Goal: Find specific page/section: Find specific page/section

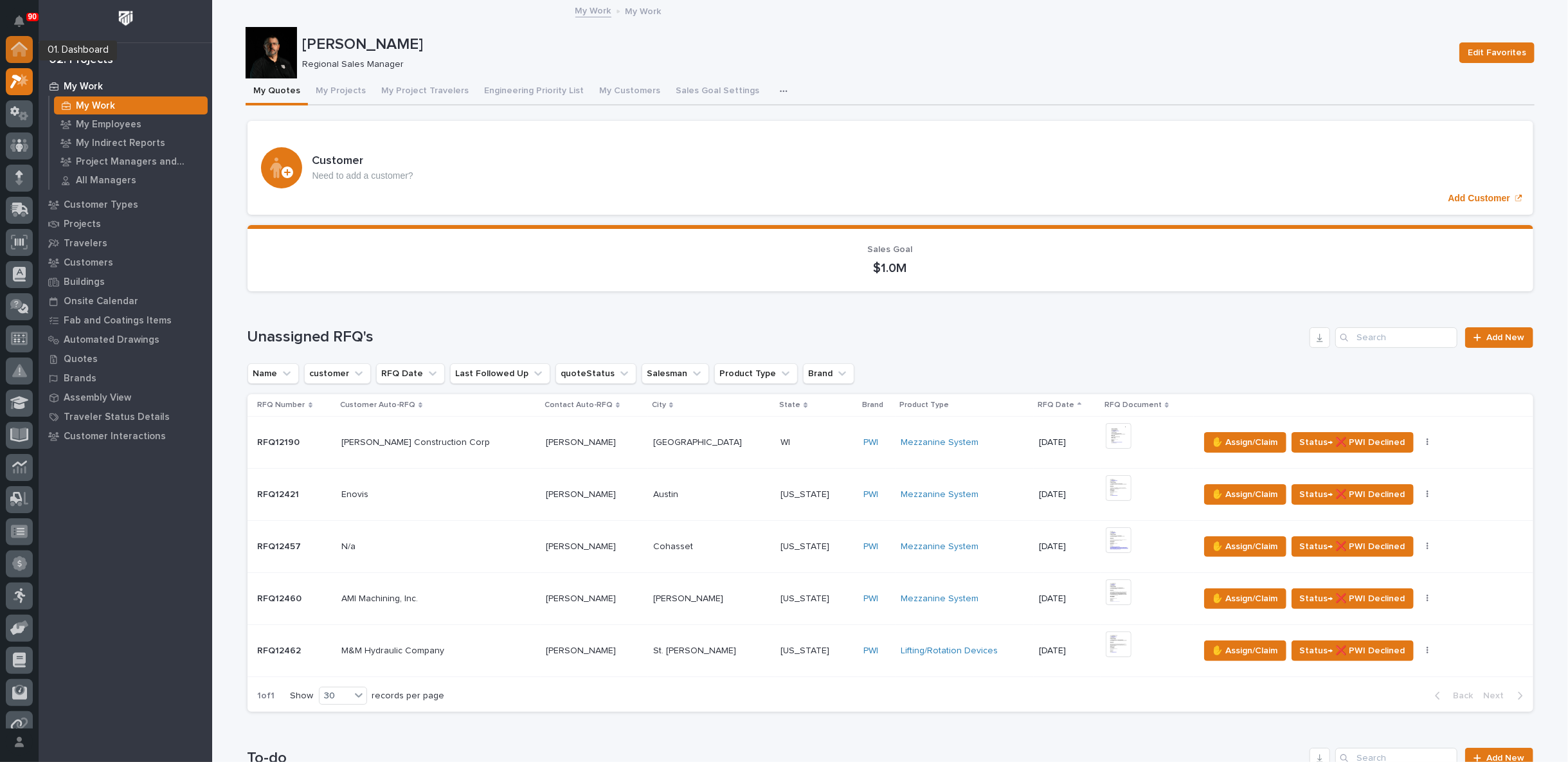
click at [20, 44] on icon at bounding box center [18, 45] width 16 height 9
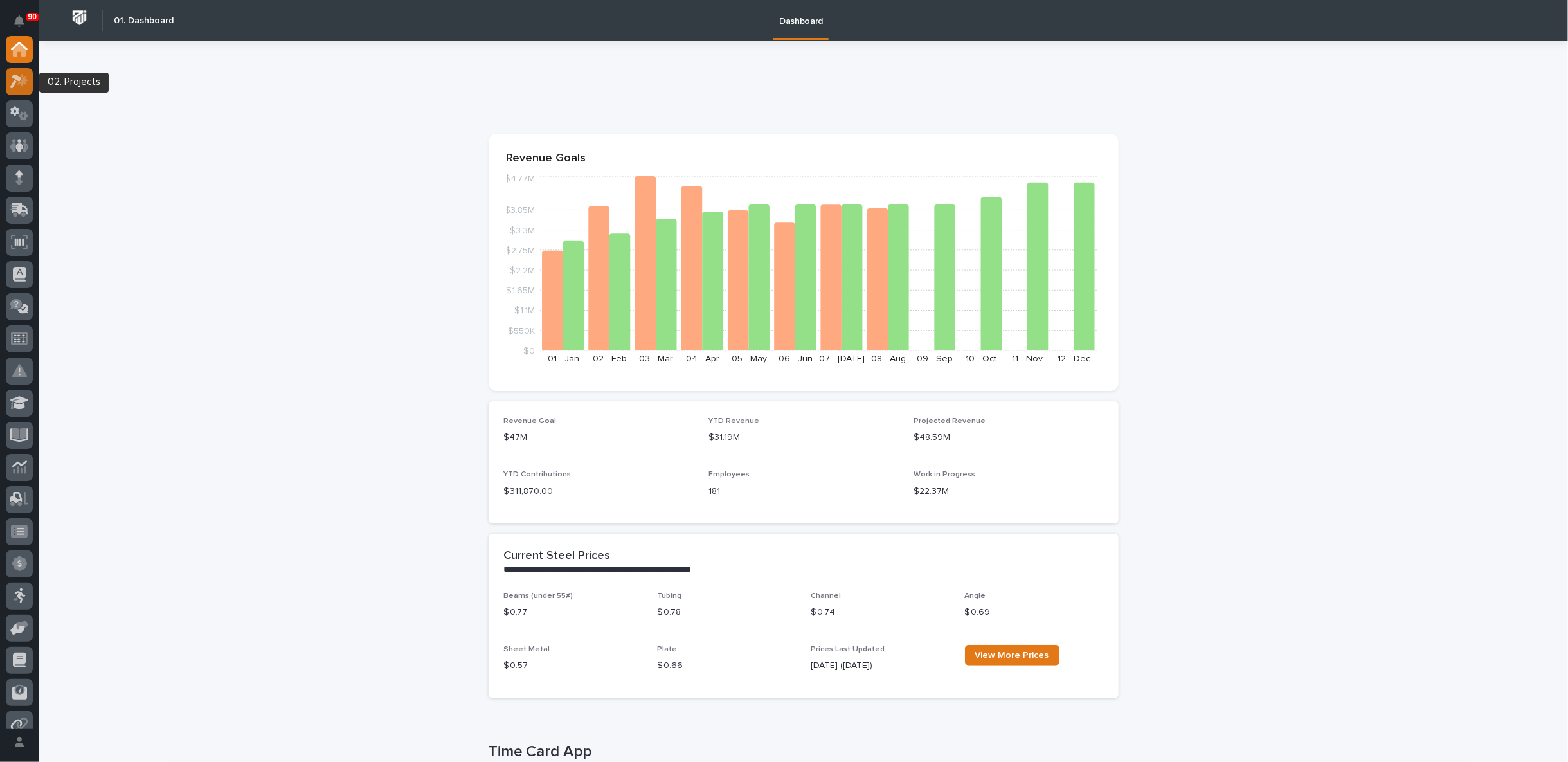
click at [23, 82] on icon at bounding box center [22, 79] width 11 height 13
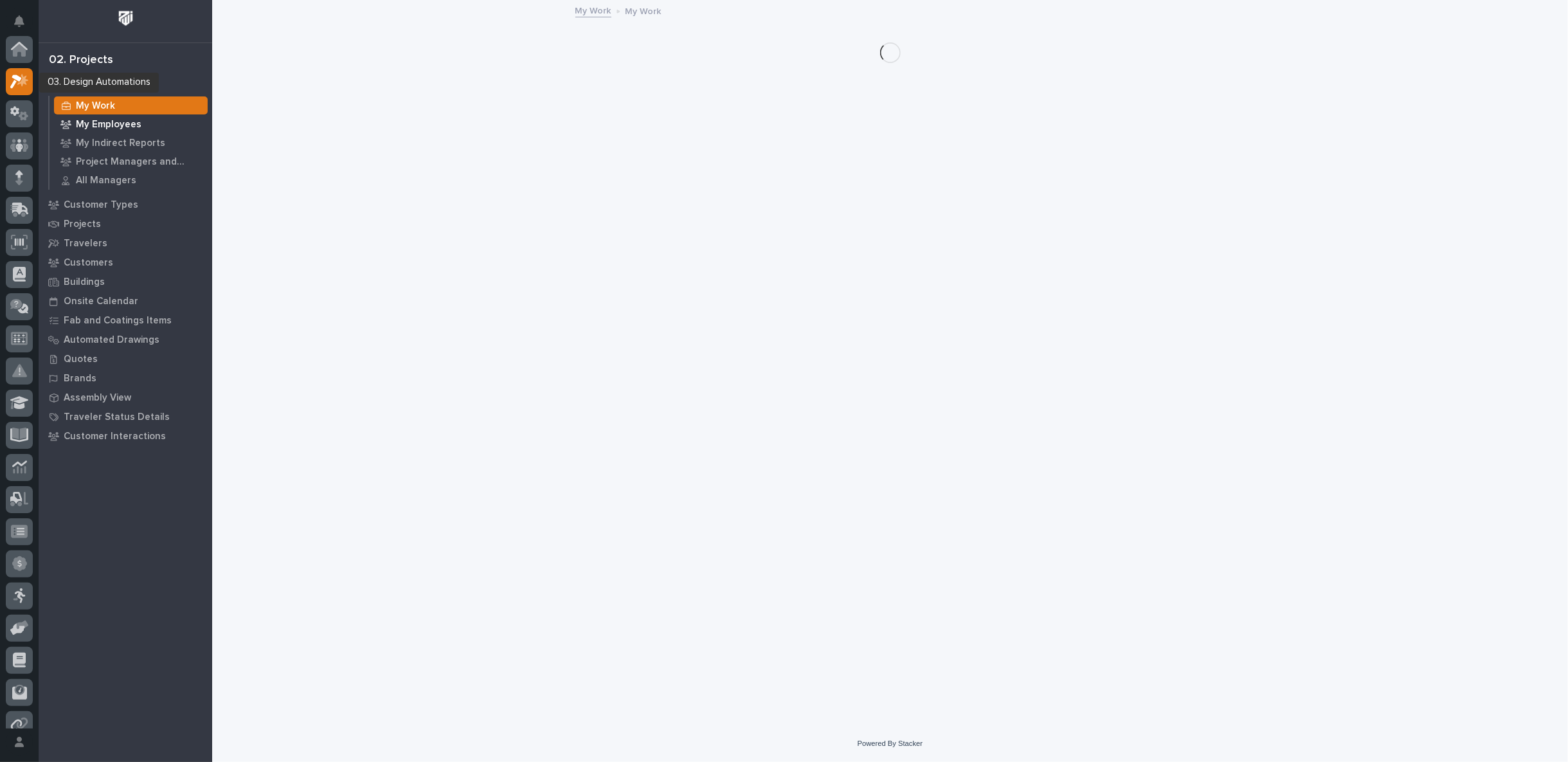
scroll to position [32, 0]
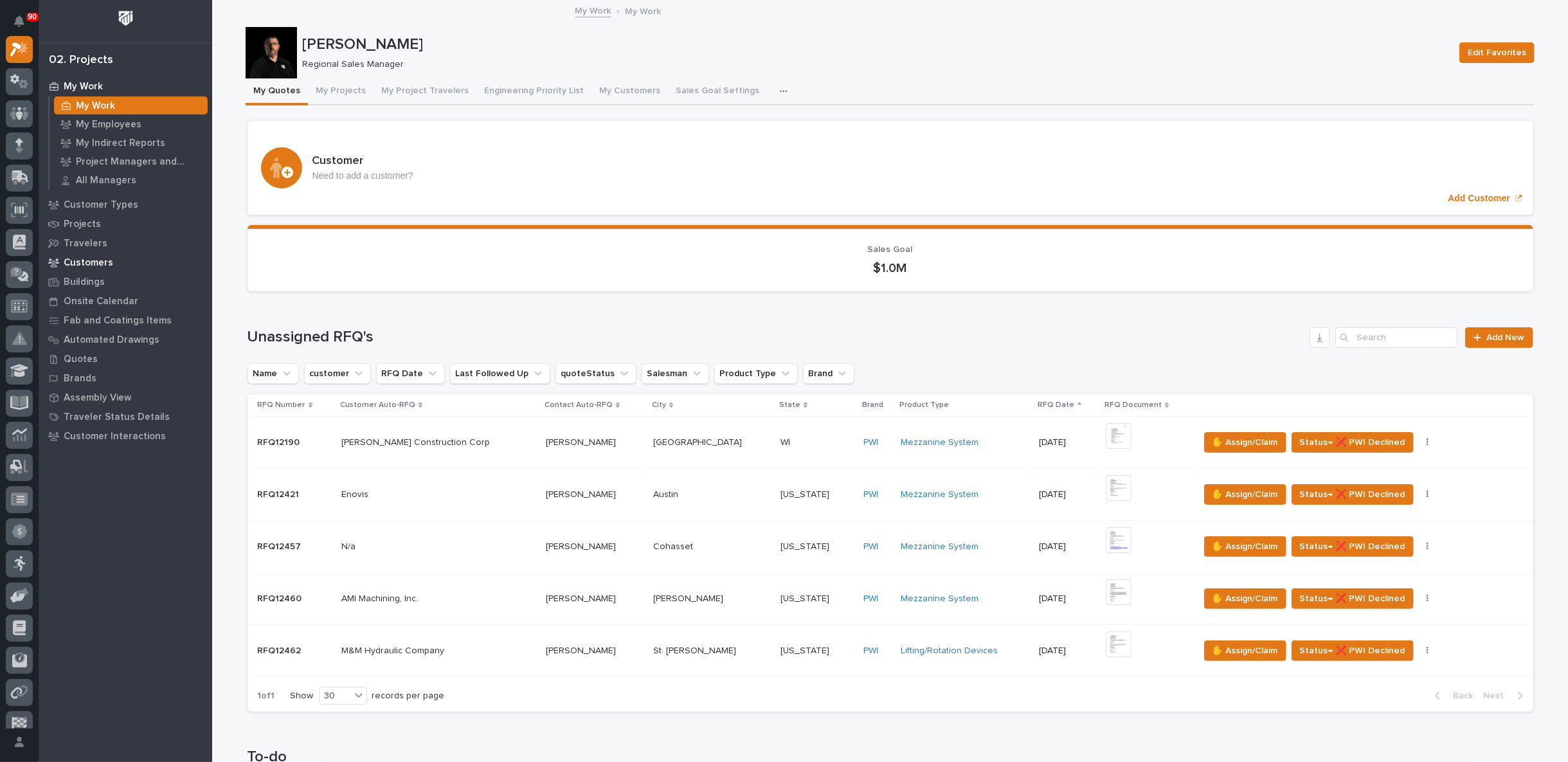
click at [93, 264] on p "Customers" at bounding box center [88, 263] width 49 height 12
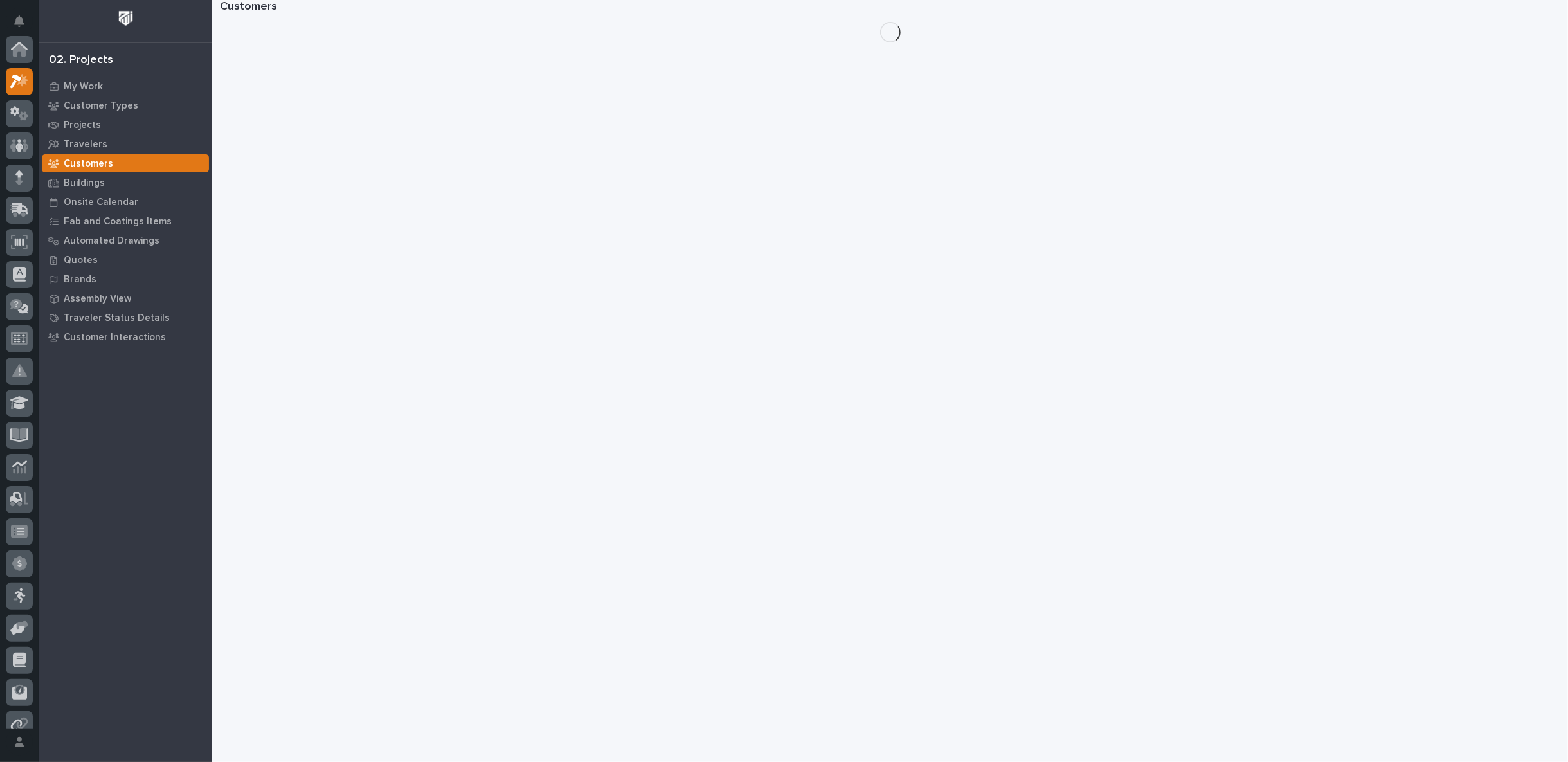
scroll to position [32, 0]
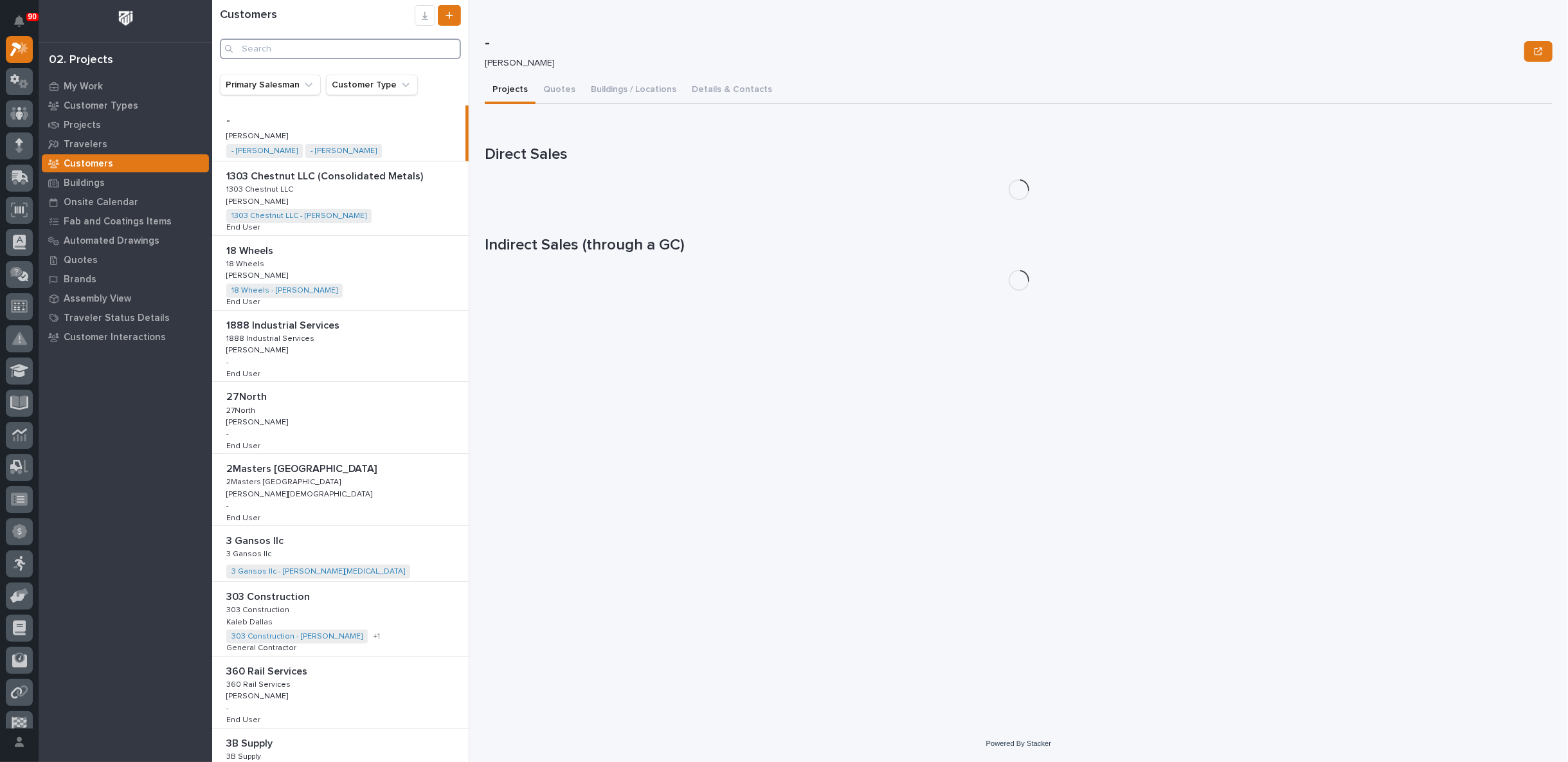
click at [264, 42] on input "Search" at bounding box center [339, 48] width 241 height 20
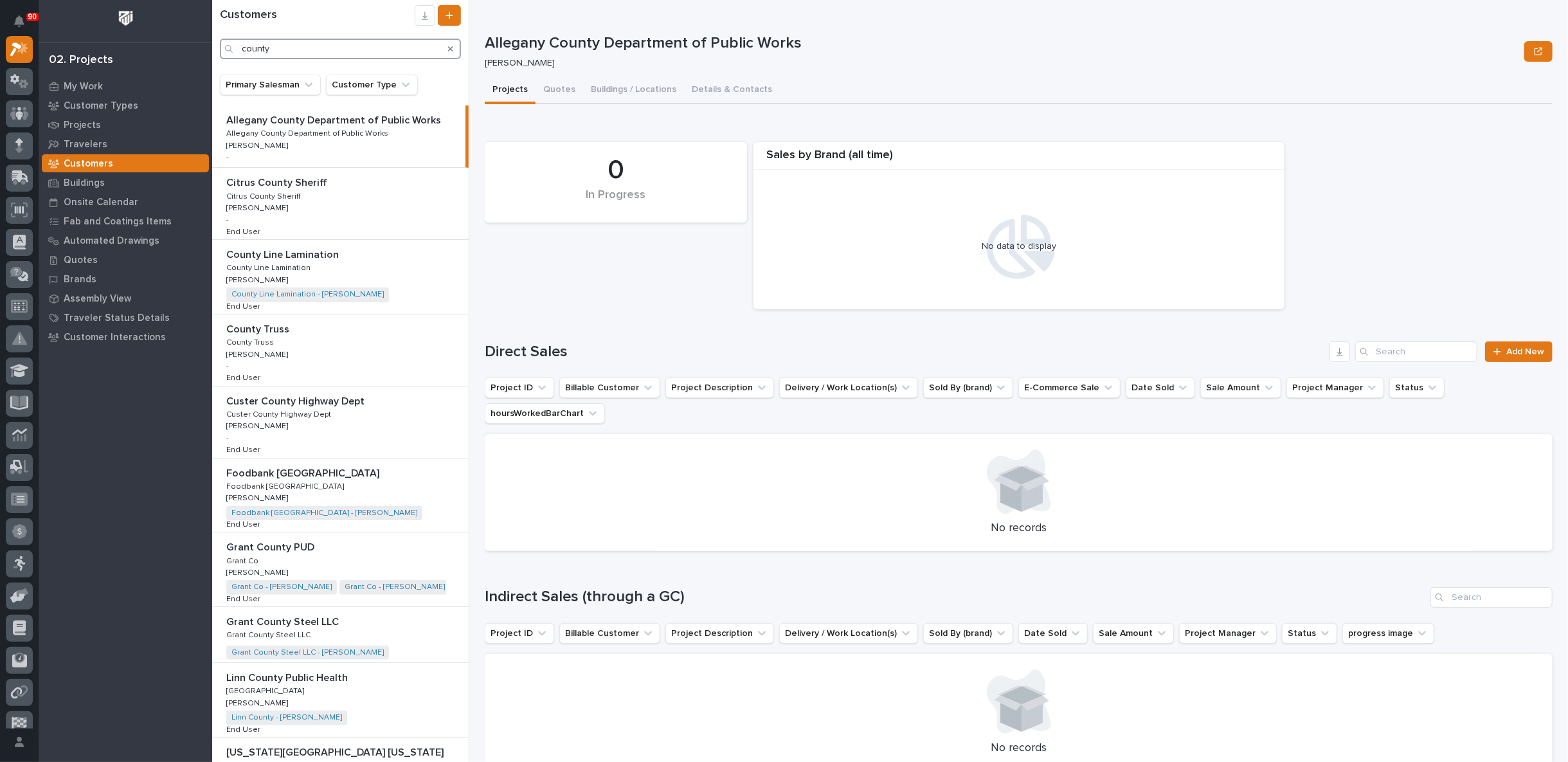
type input "county"
click at [337, 266] on div "County Line Lamination County Line Lamination County Line Lamination County Lin…" at bounding box center [339, 277] width 256 height 73
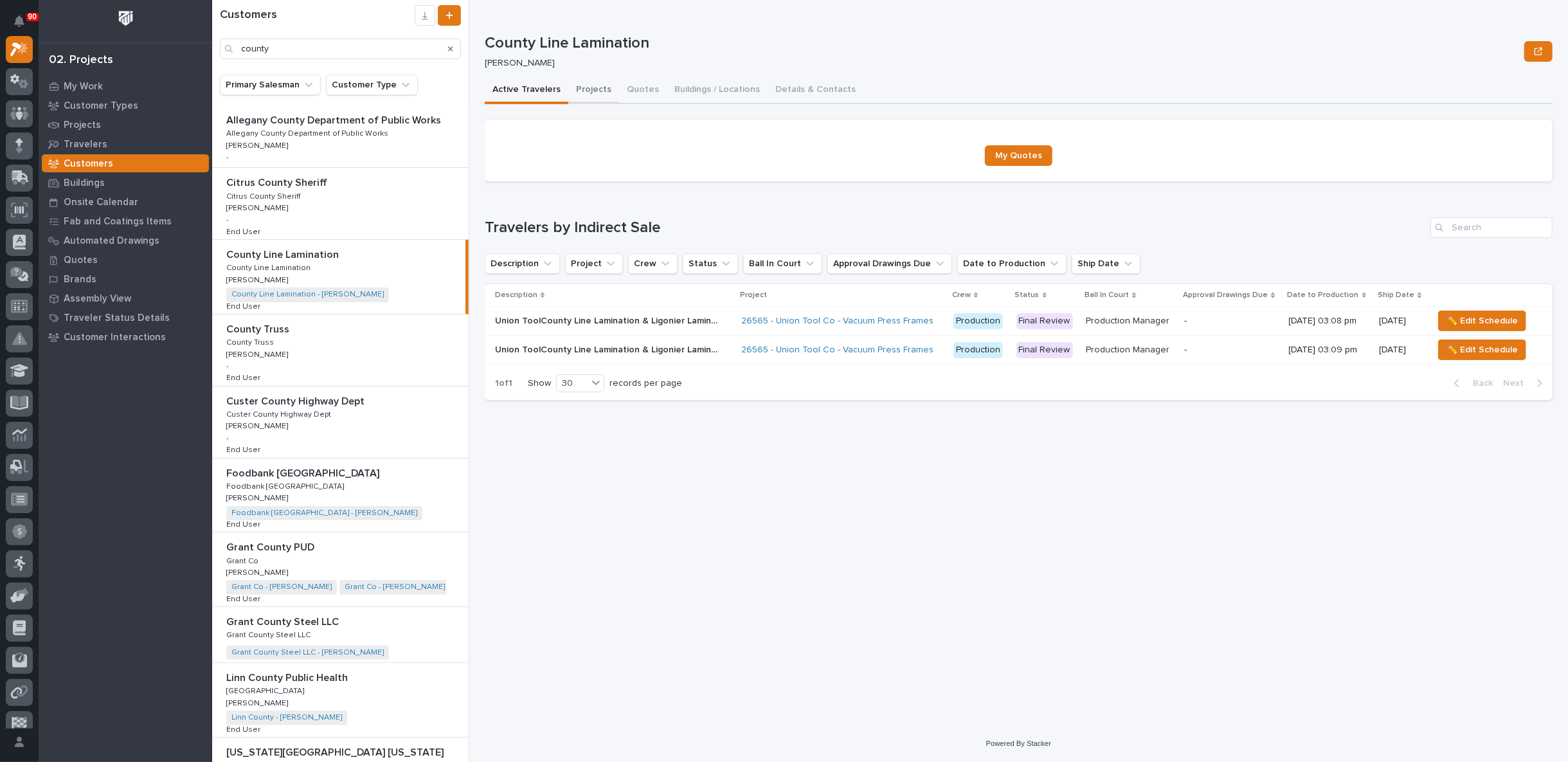
click at [595, 88] on button "Projects" at bounding box center [594, 91] width 51 height 27
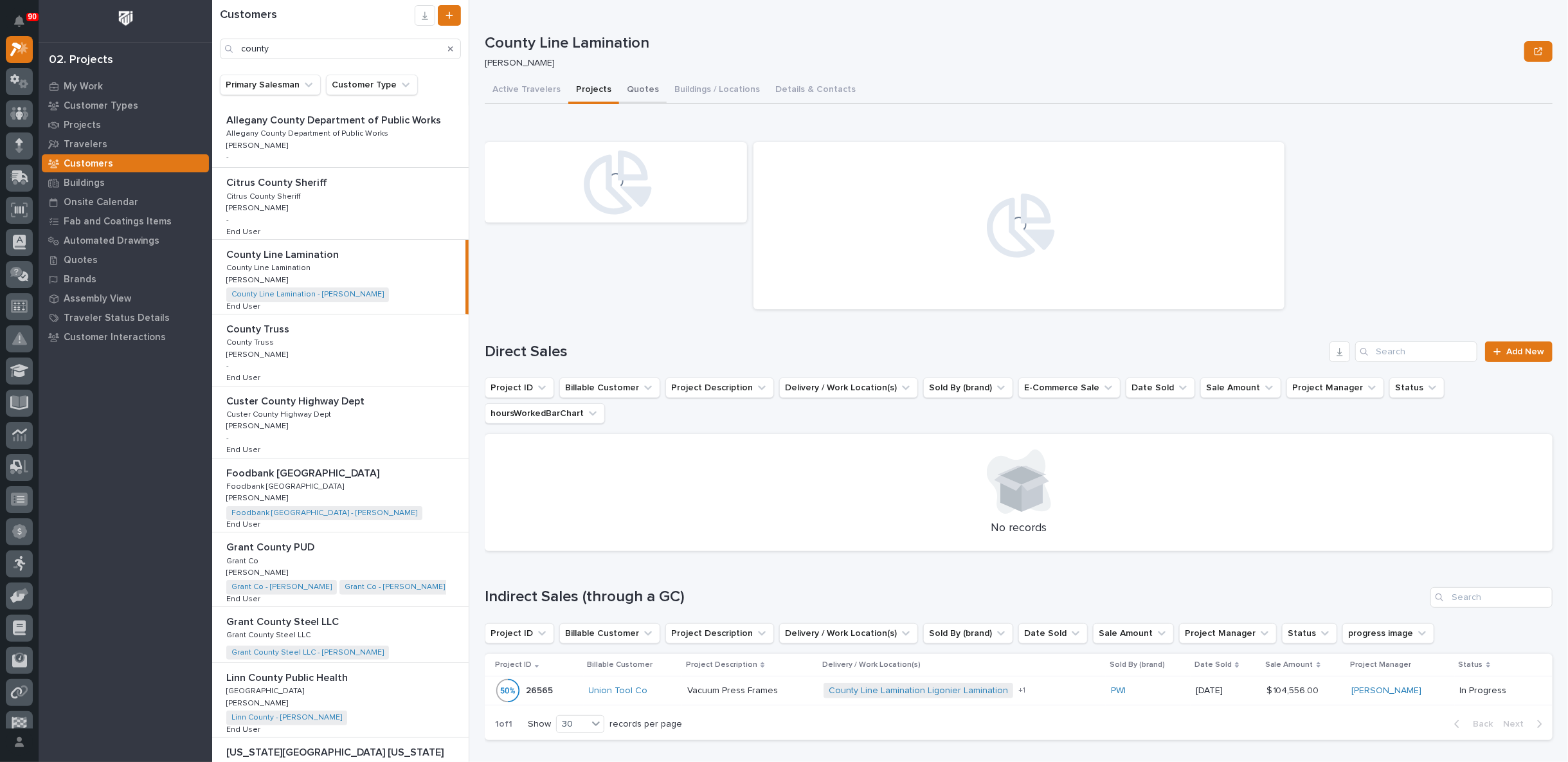
click at [640, 89] on button "Quotes" at bounding box center [642, 91] width 47 height 27
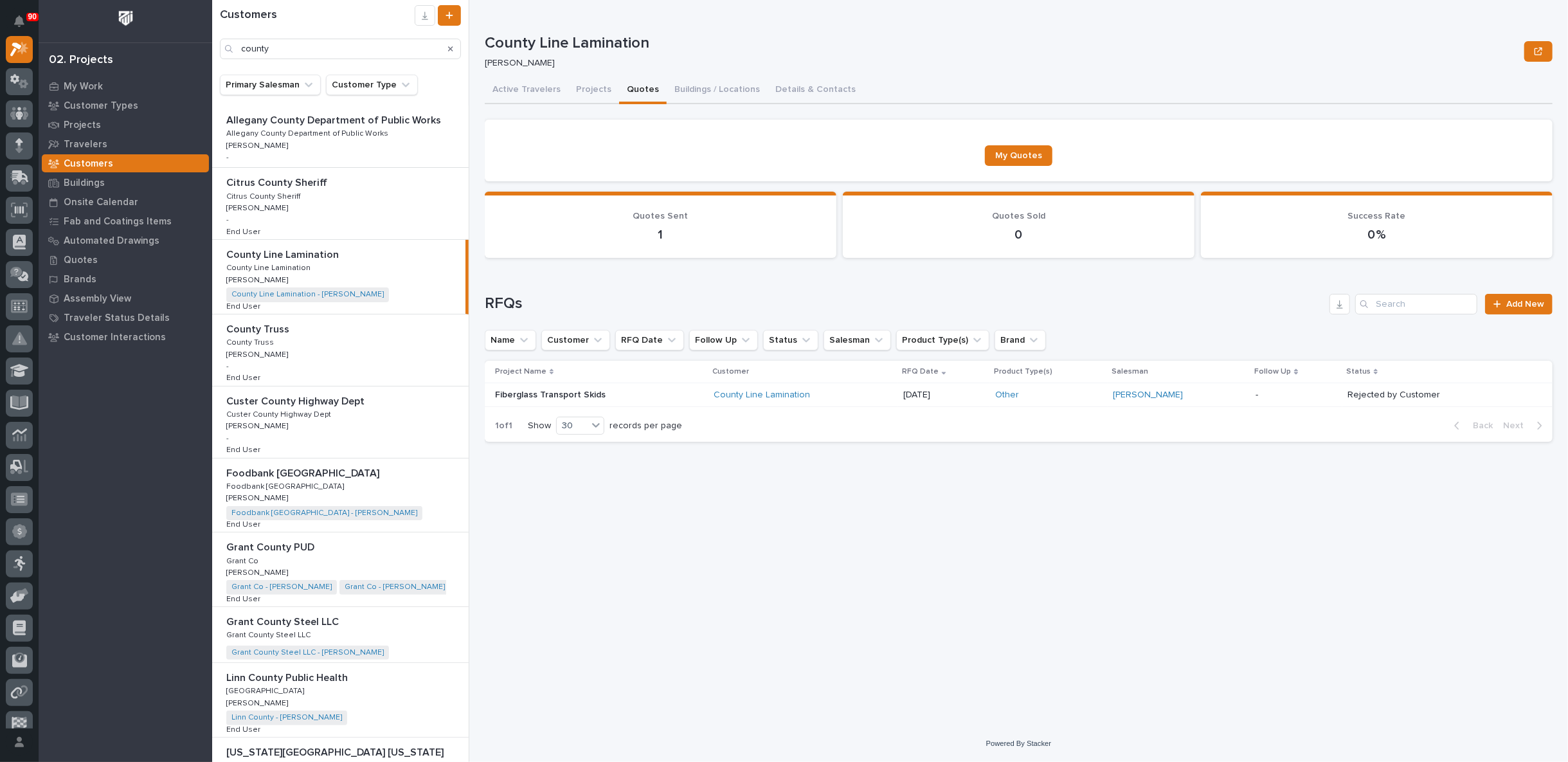
click at [889, 393] on div "County Line Lamination" at bounding box center [803, 395] width 180 height 11
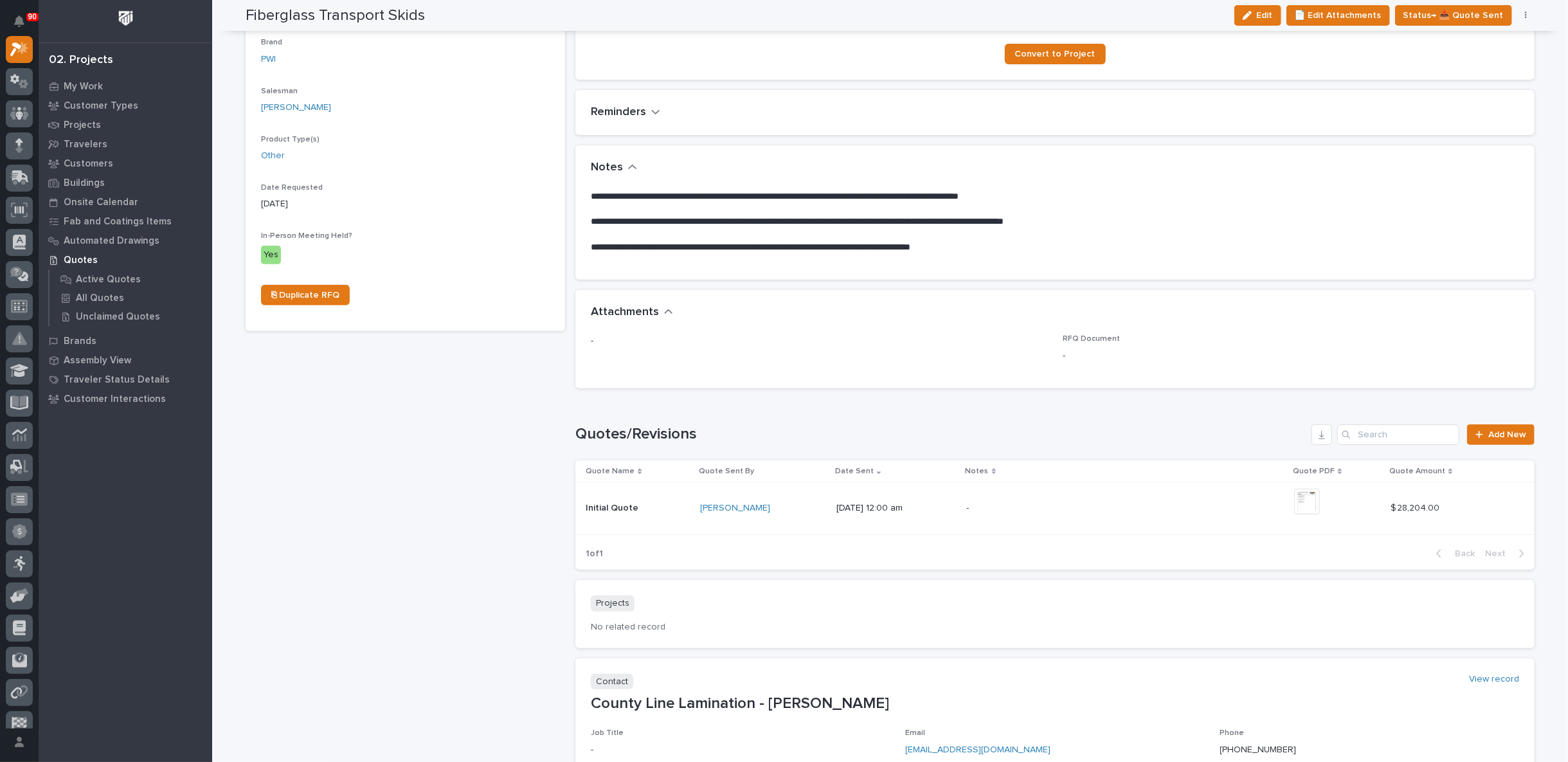
scroll to position [428, 0]
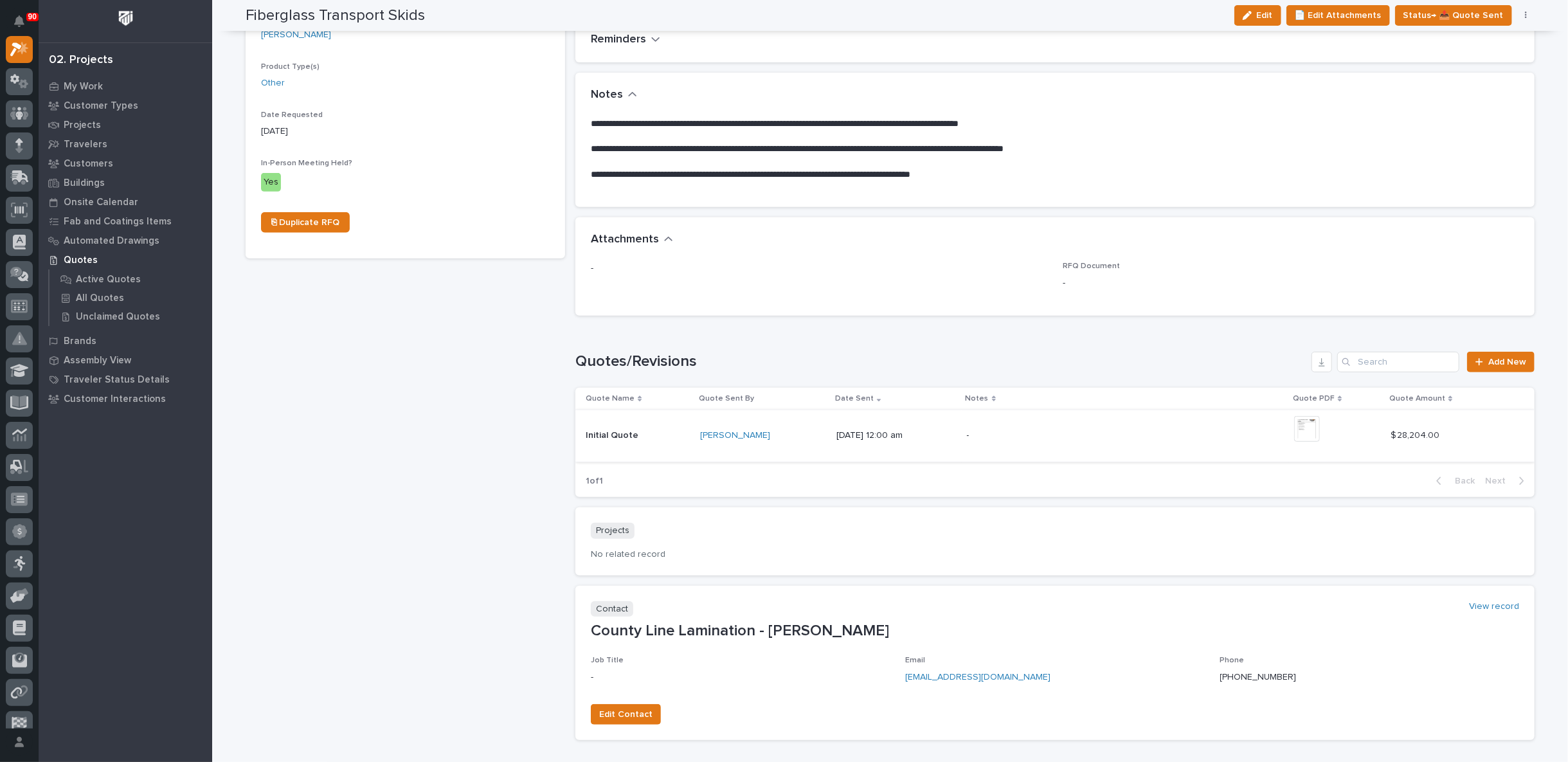
click at [1308, 421] on img at bounding box center [1307, 428] width 26 height 26
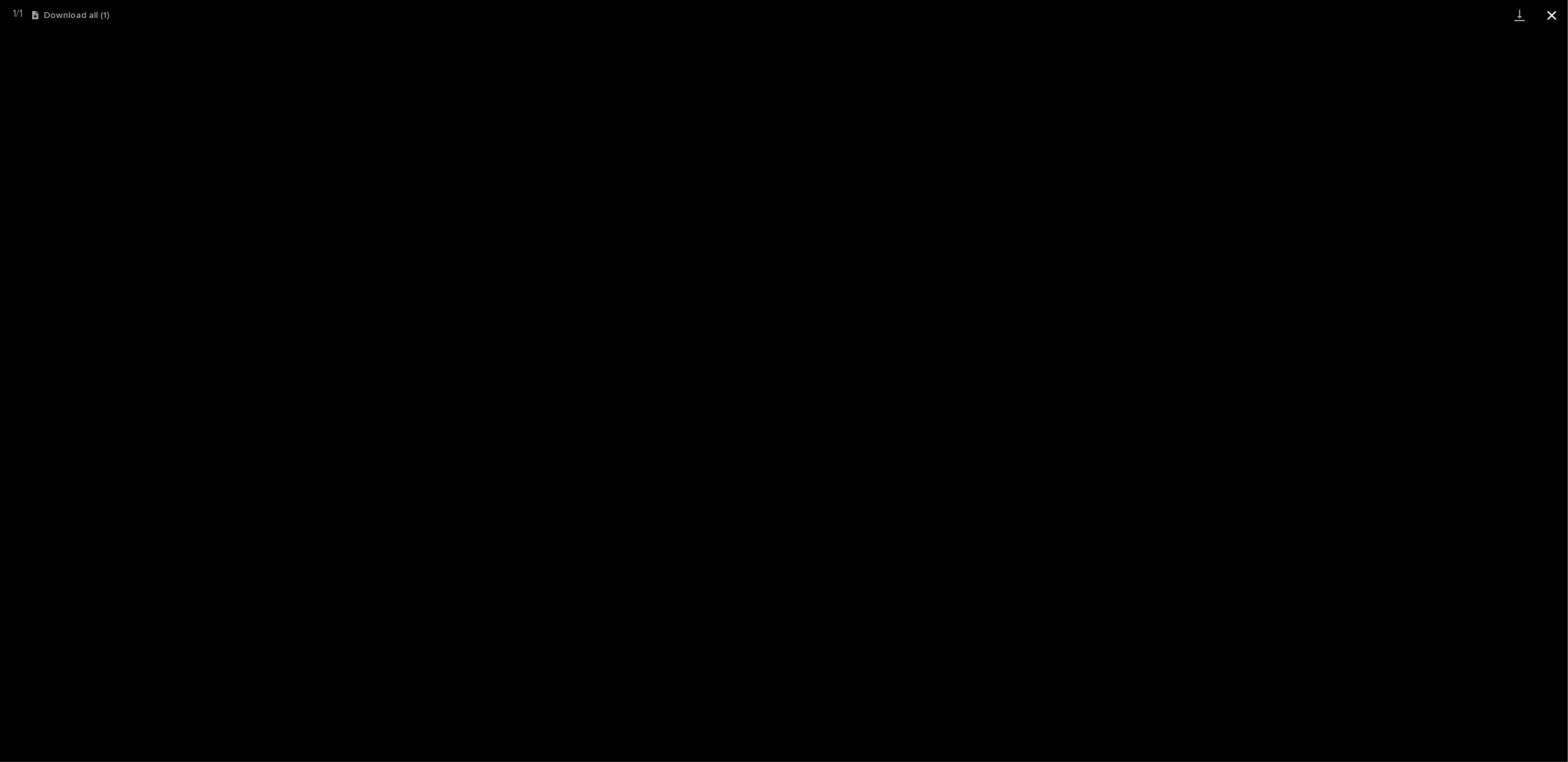
click at [1551, 15] on button "Close gallery" at bounding box center [1552, 15] width 32 height 30
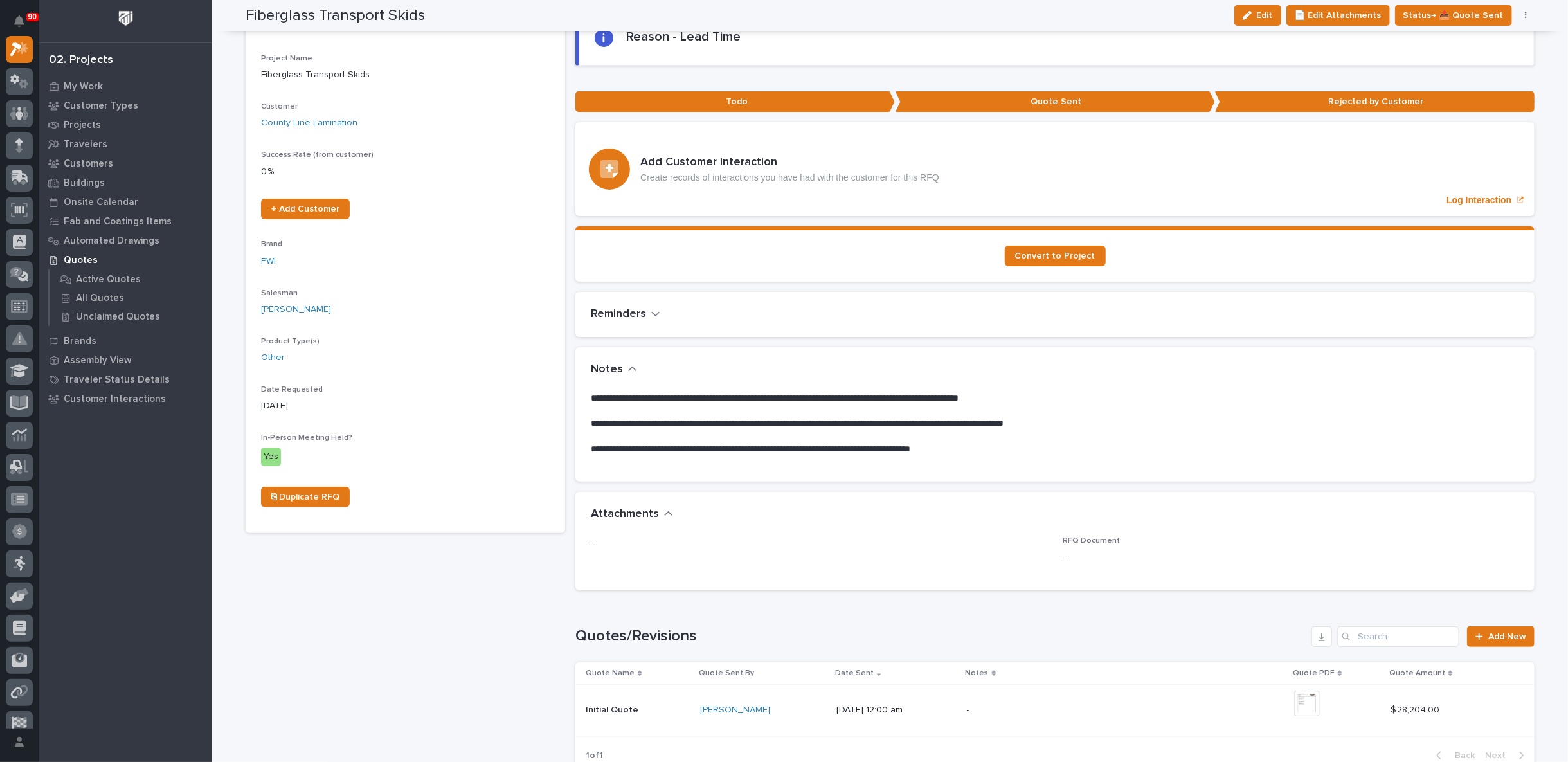
scroll to position [0, 0]
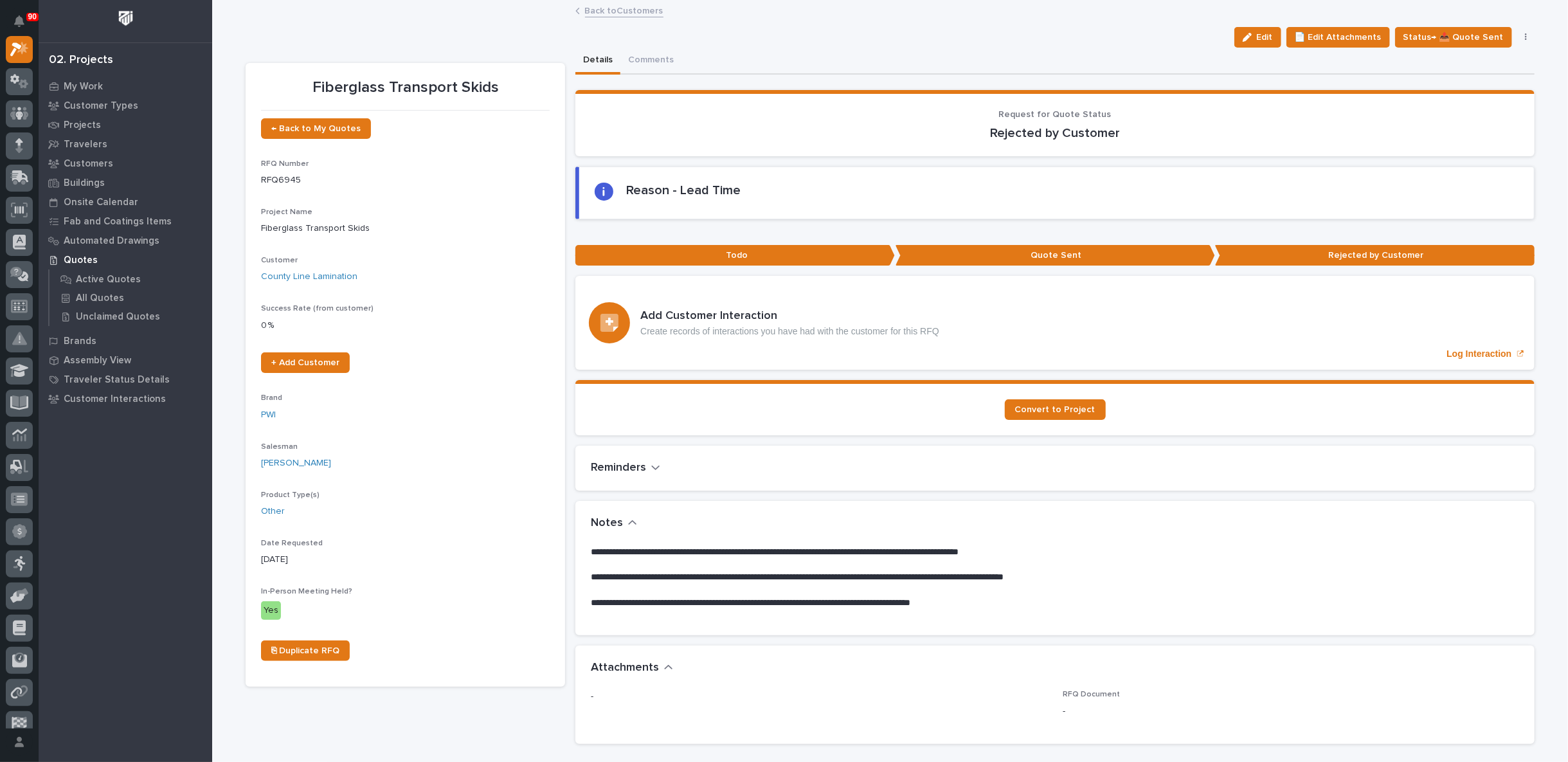
click at [606, 11] on link "Back to Customers" at bounding box center [624, 10] width 78 height 15
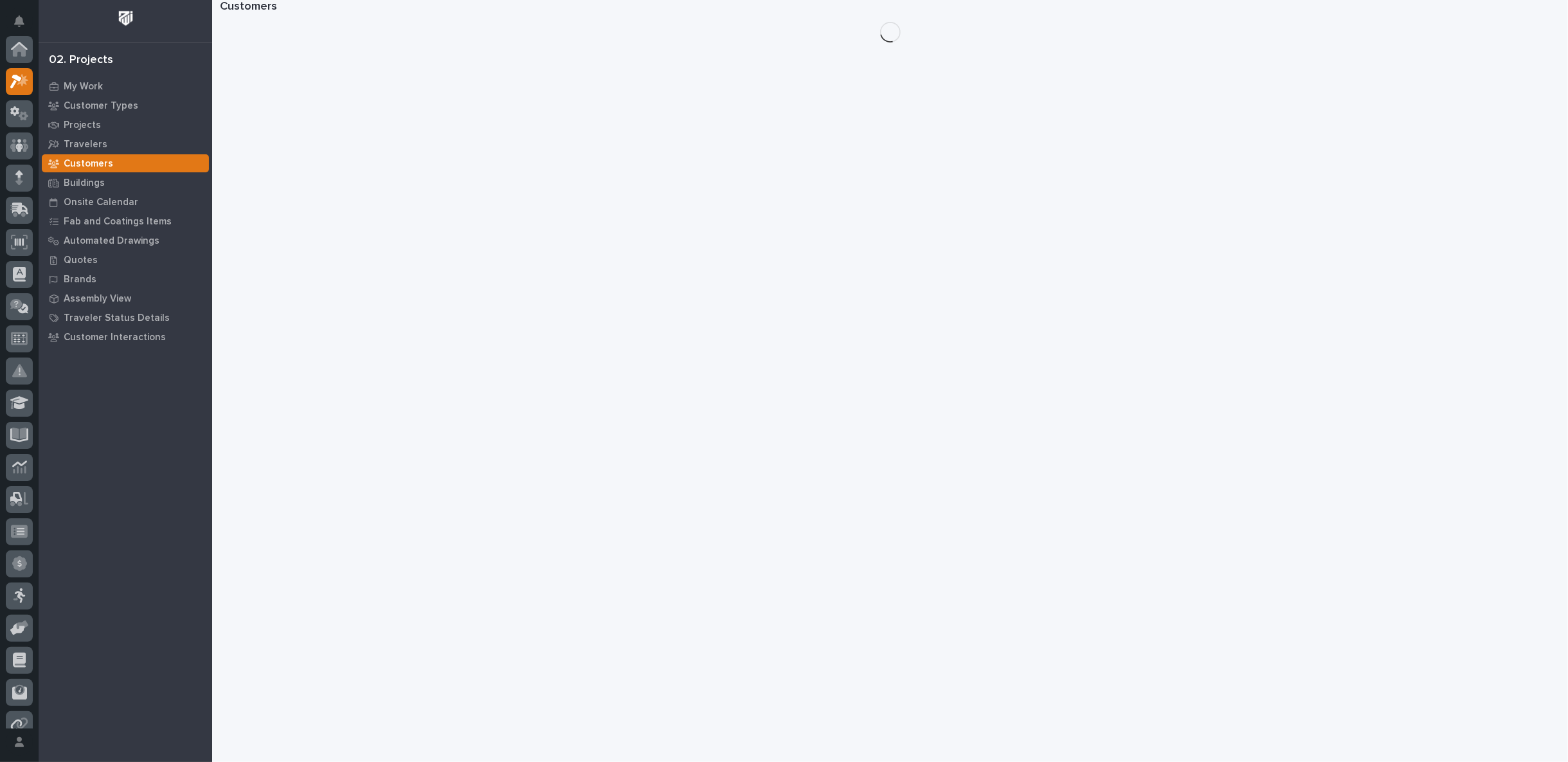
scroll to position [35, 0]
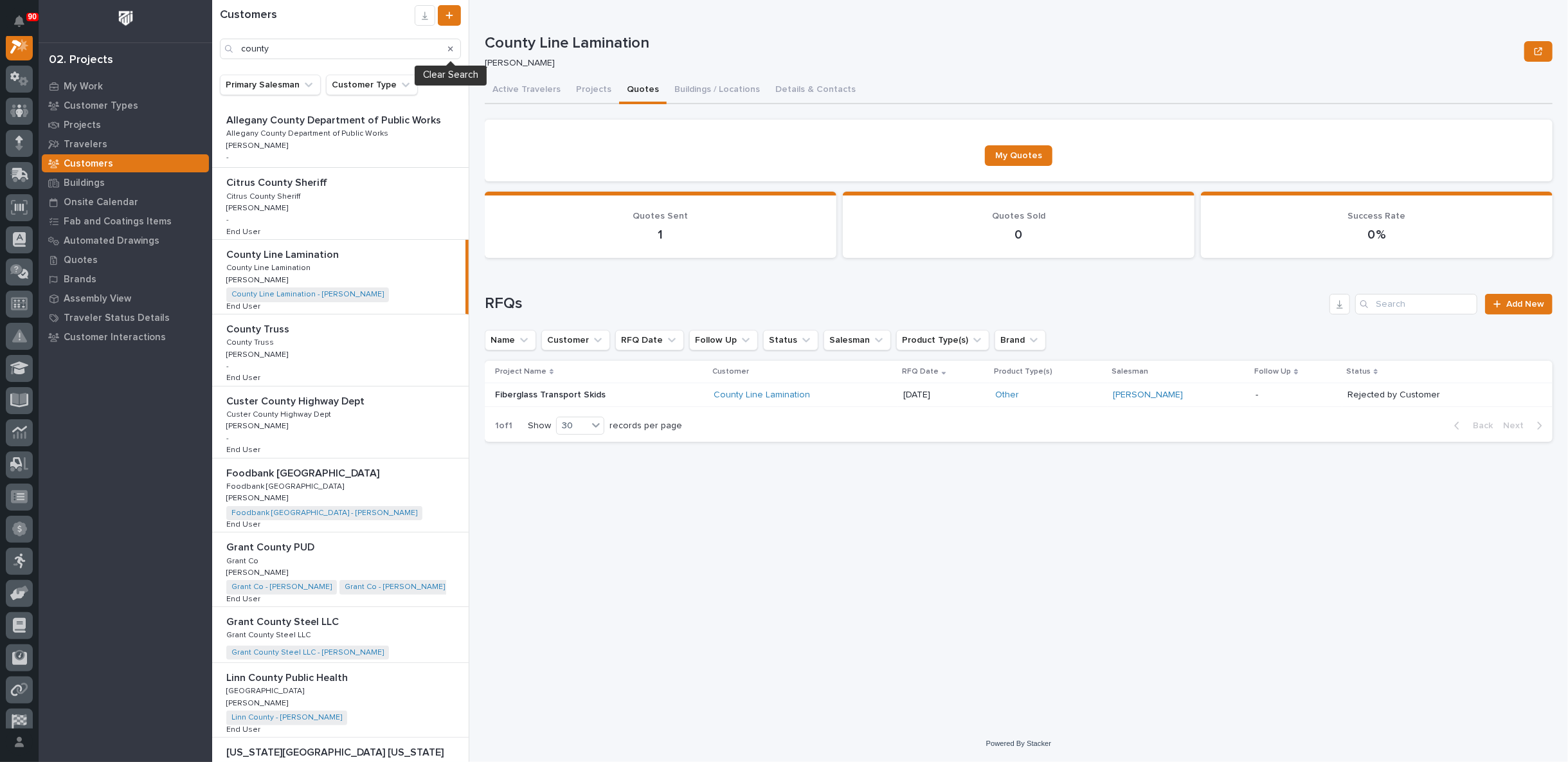
click at [449, 48] on icon "Search" at bounding box center [450, 49] width 5 height 8
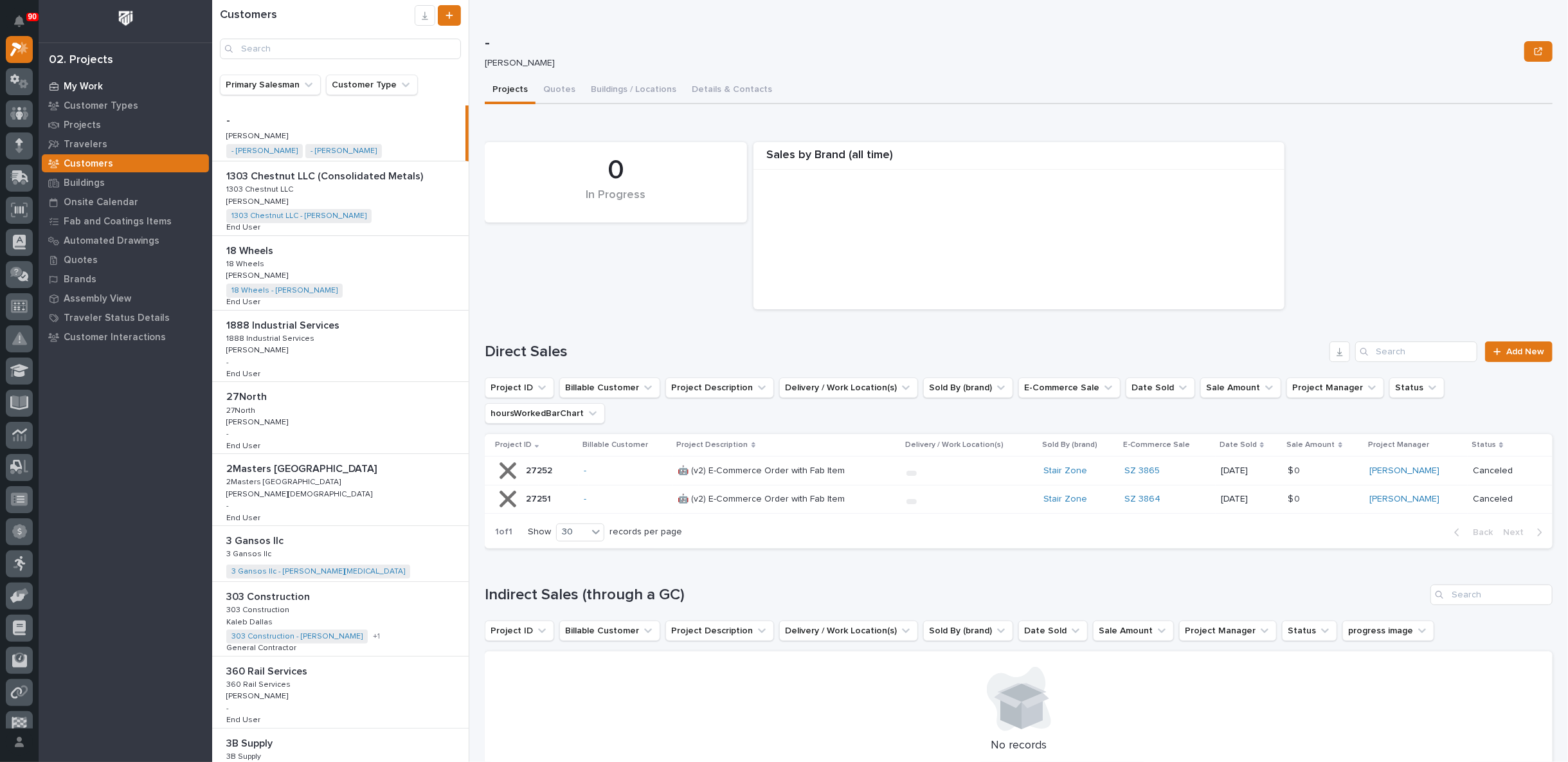
click at [86, 81] on p "My Work" at bounding box center [83, 87] width 40 height 12
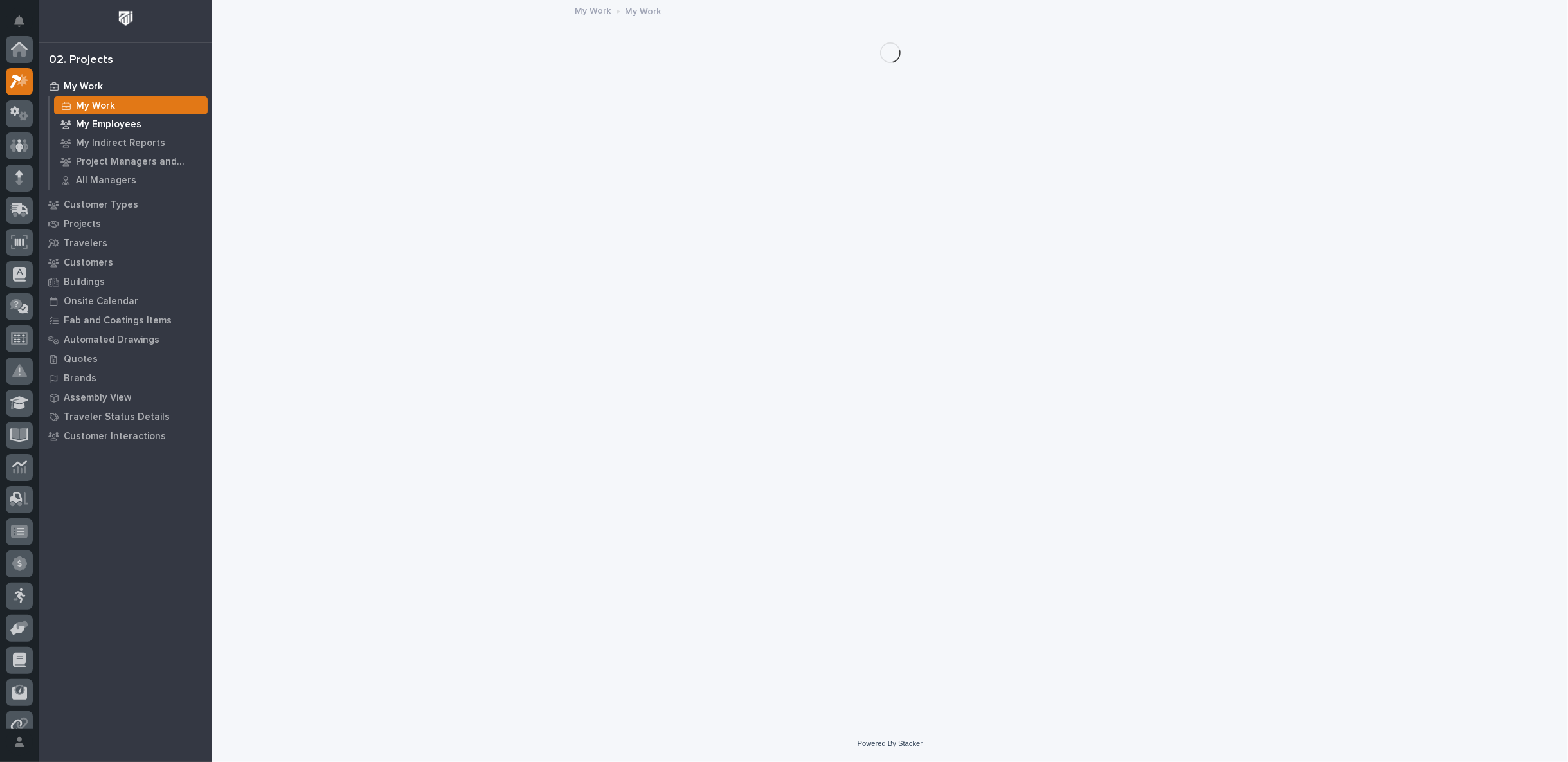
scroll to position [32, 0]
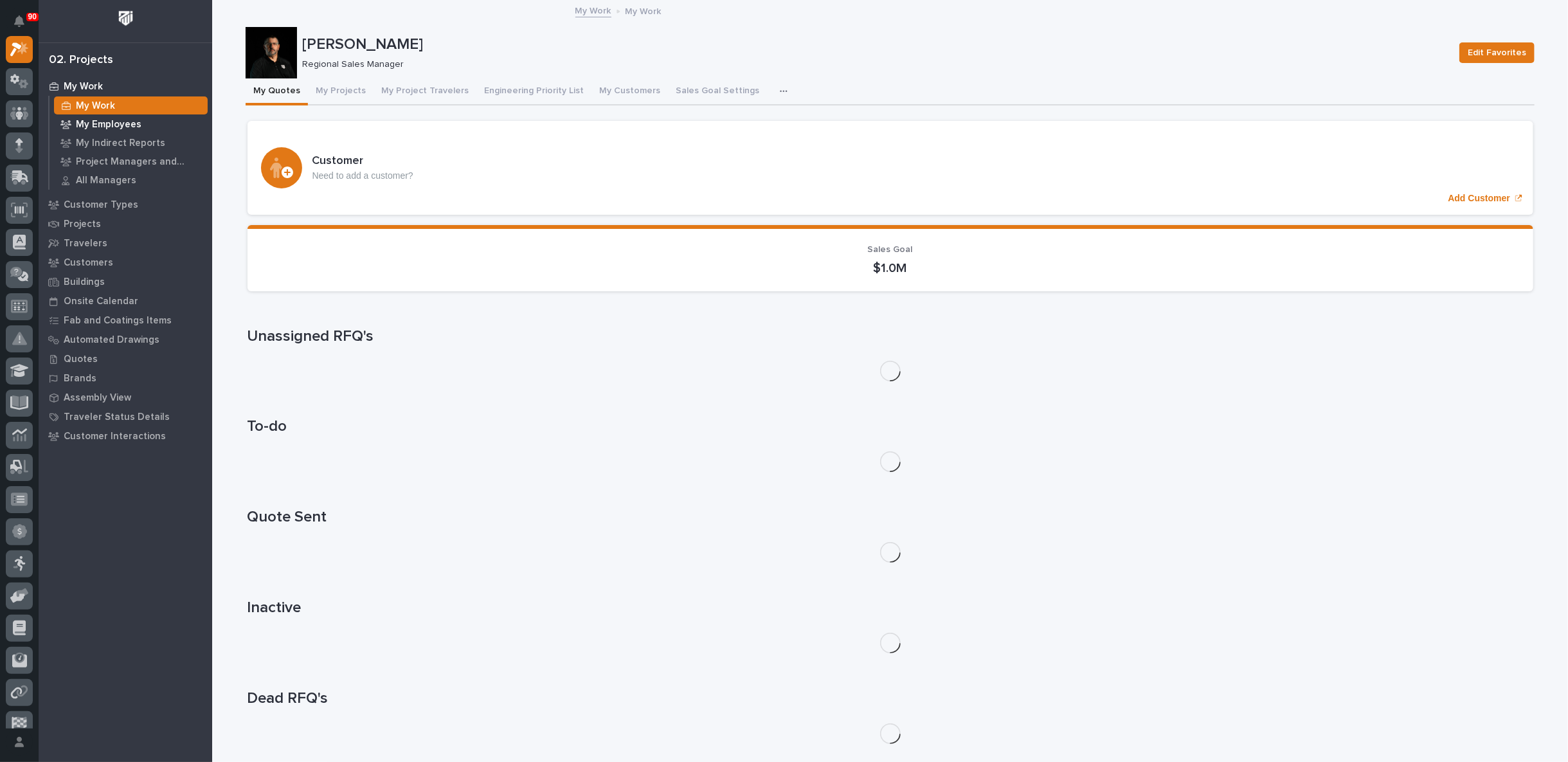
click at [118, 126] on p "My Employees" at bounding box center [108, 125] width 66 height 12
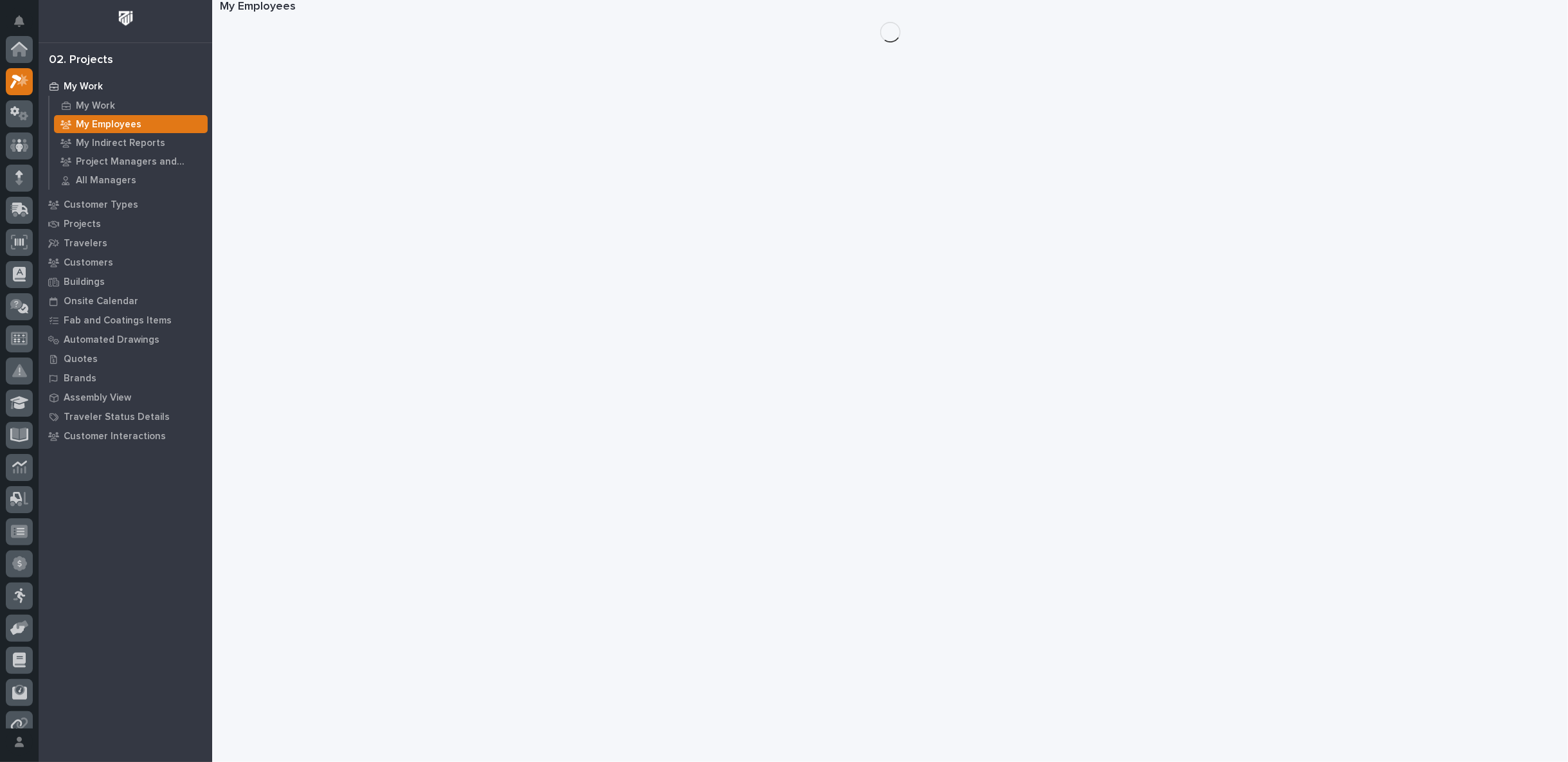
scroll to position [32, 0]
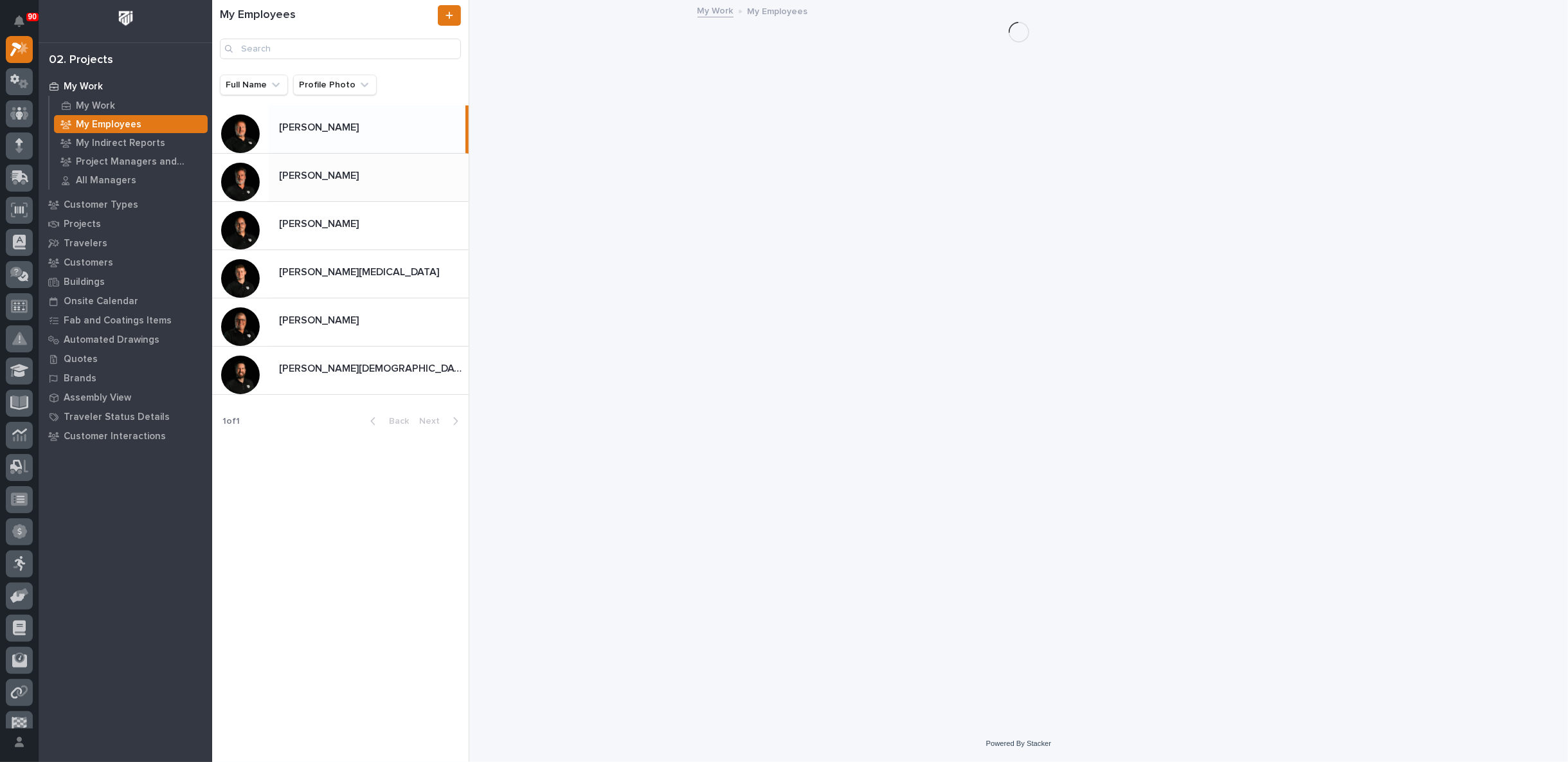
click at [332, 178] on p "[PERSON_NAME]" at bounding box center [320, 174] width 82 height 15
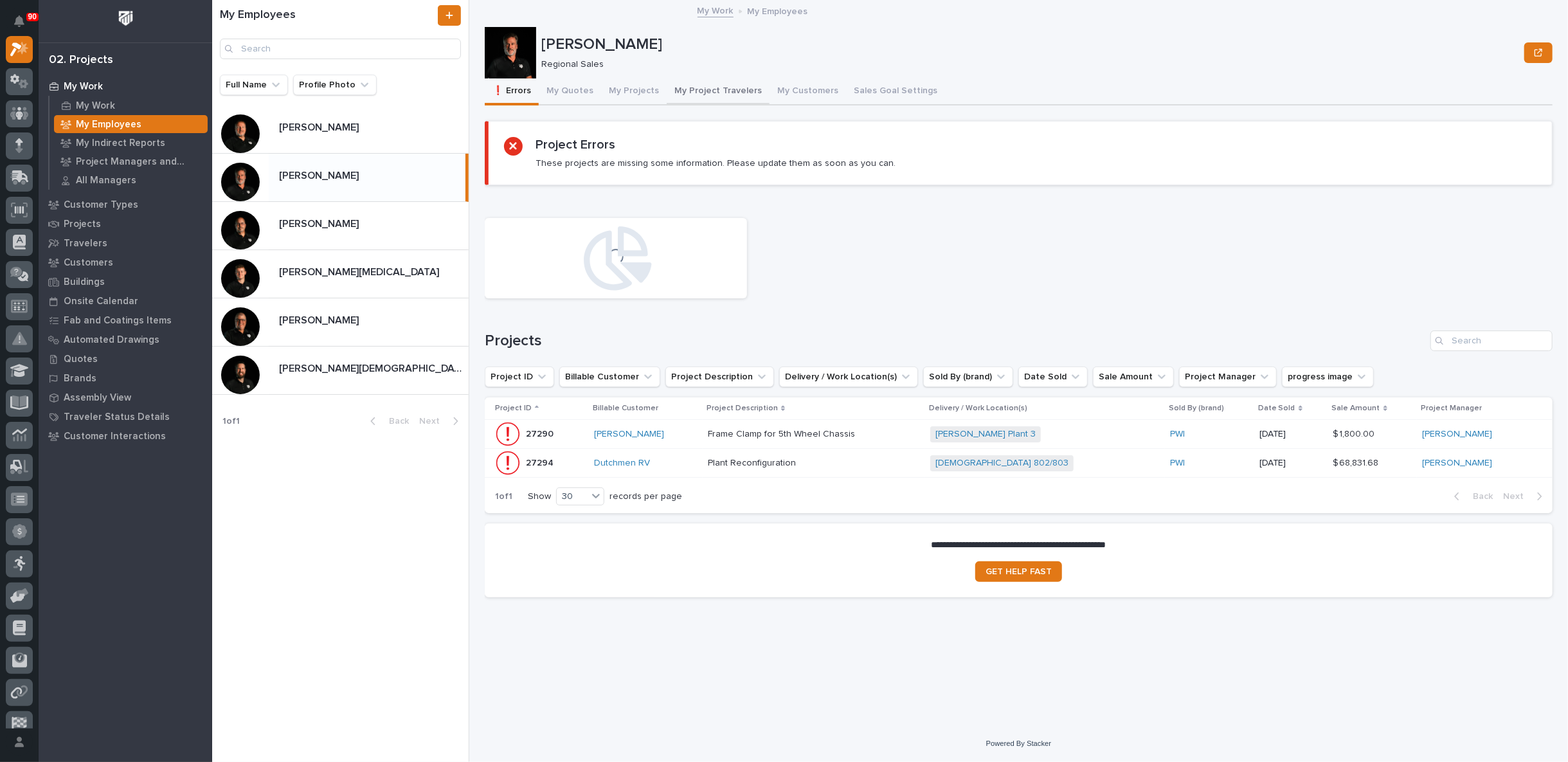
click at [711, 86] on button "My Project Travelers" at bounding box center [718, 92] width 102 height 27
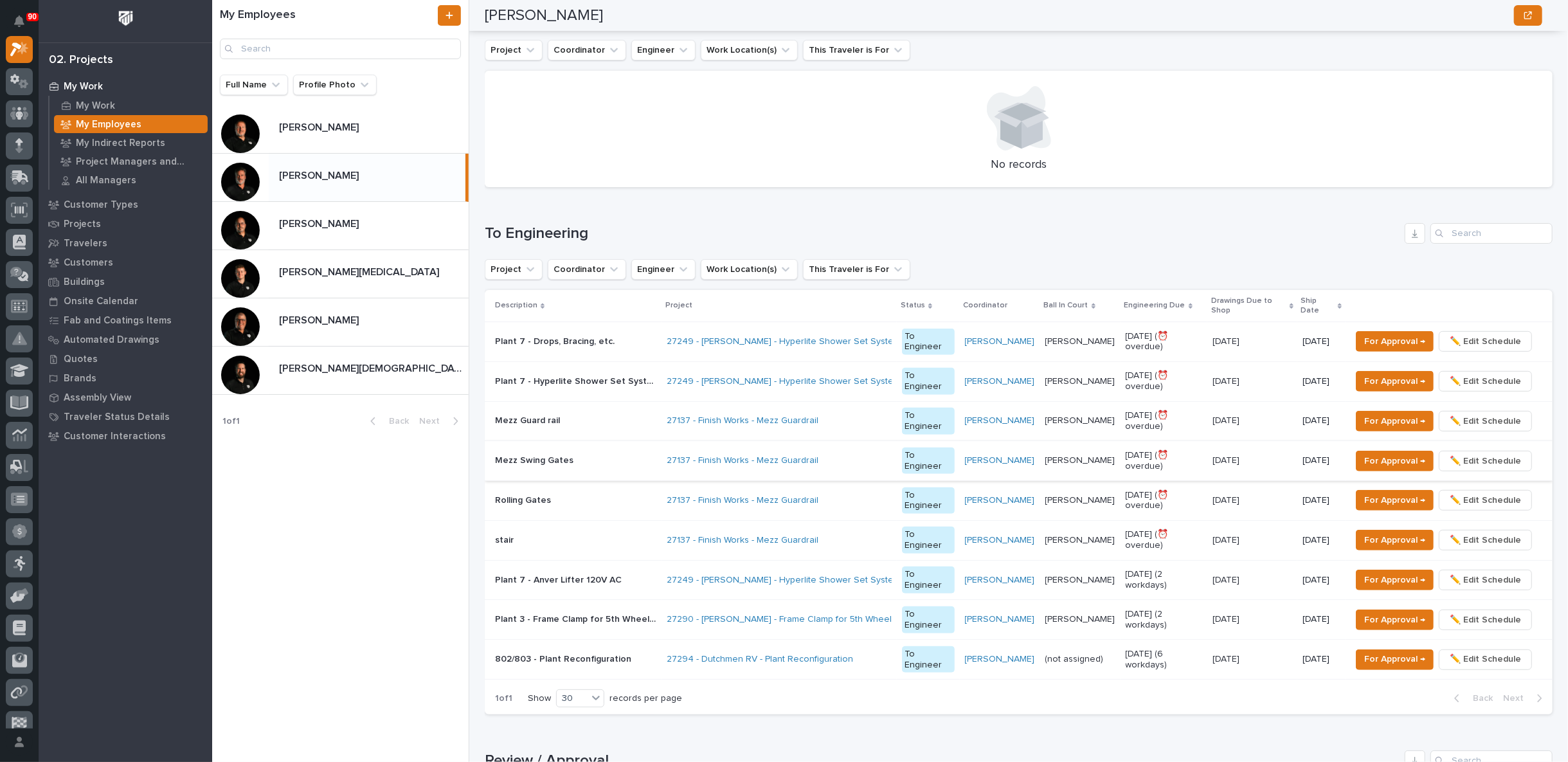
scroll to position [500, 0]
